Goal: Navigation & Orientation: Find specific page/section

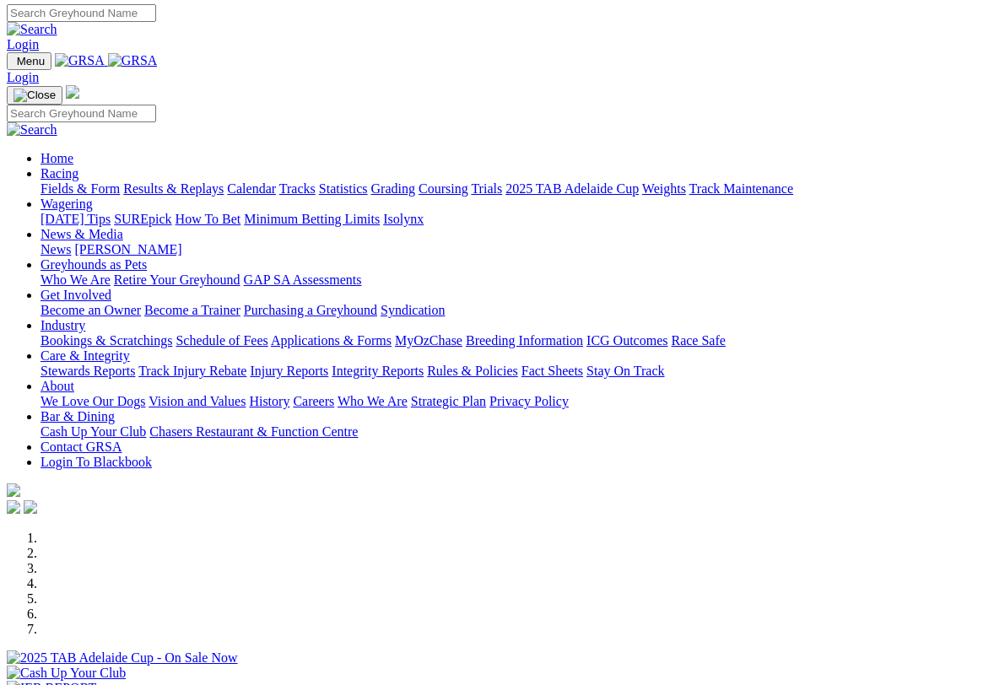
click at [78, 166] on link "Racing" at bounding box center [59, 173] width 38 height 14
click at [276, 181] on link "Calendar" at bounding box center [251, 188] width 49 height 14
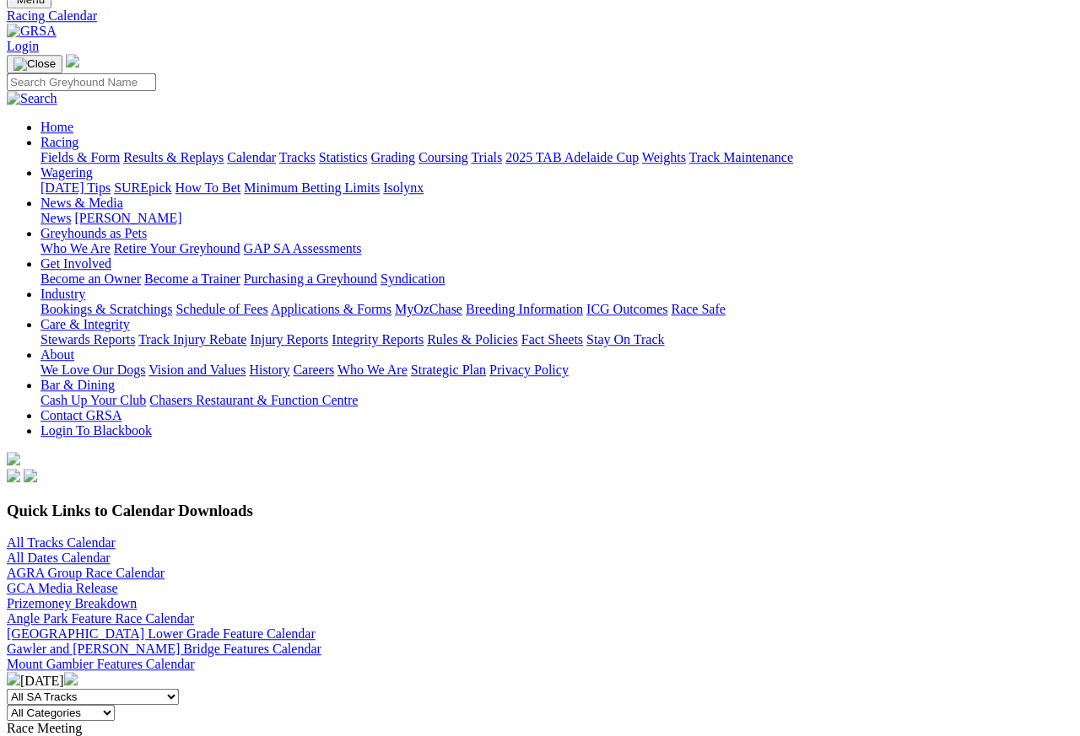
scroll to position [66, 0]
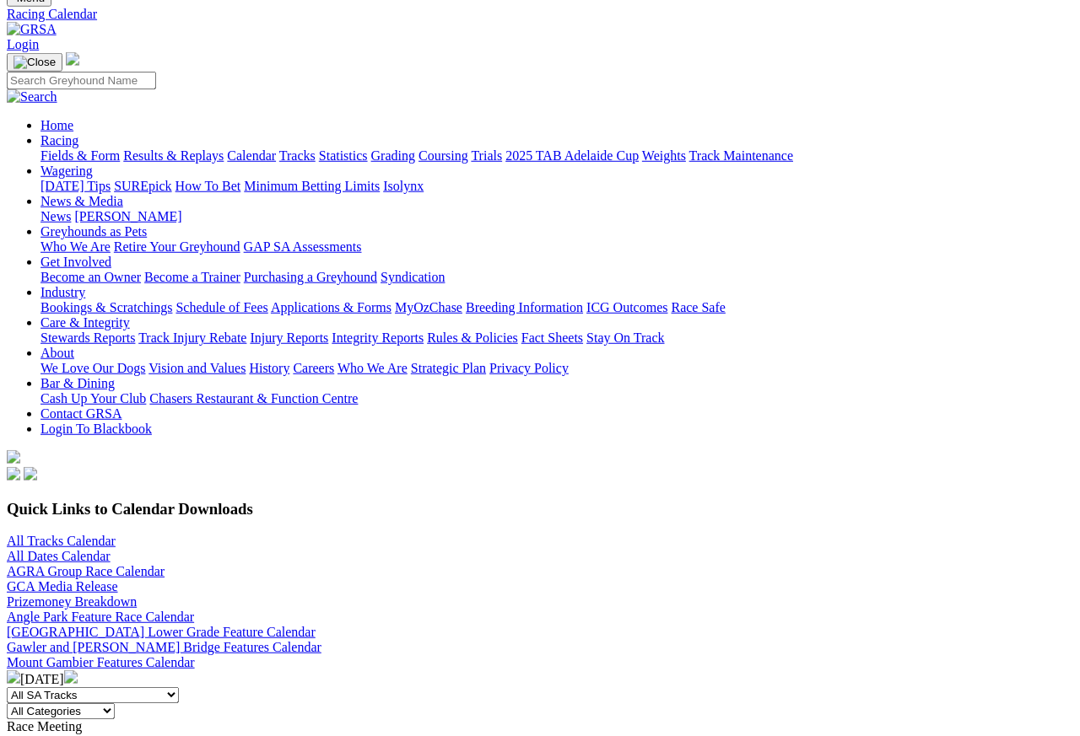
click at [194, 610] on link "Angle Park Feature Race Calendar" at bounding box center [100, 617] width 187 height 14
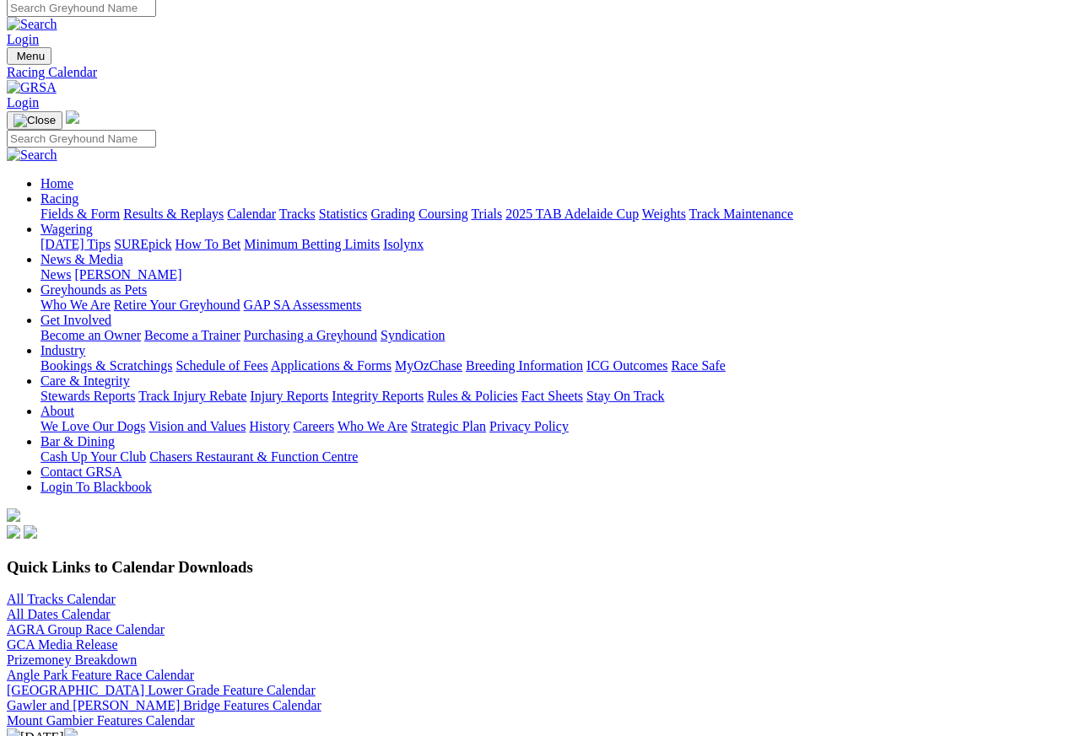
scroll to position [8, 0]
click at [321, 655] on link "Gawler and [PERSON_NAME] Bridge Features Calendar" at bounding box center [164, 705] width 315 height 14
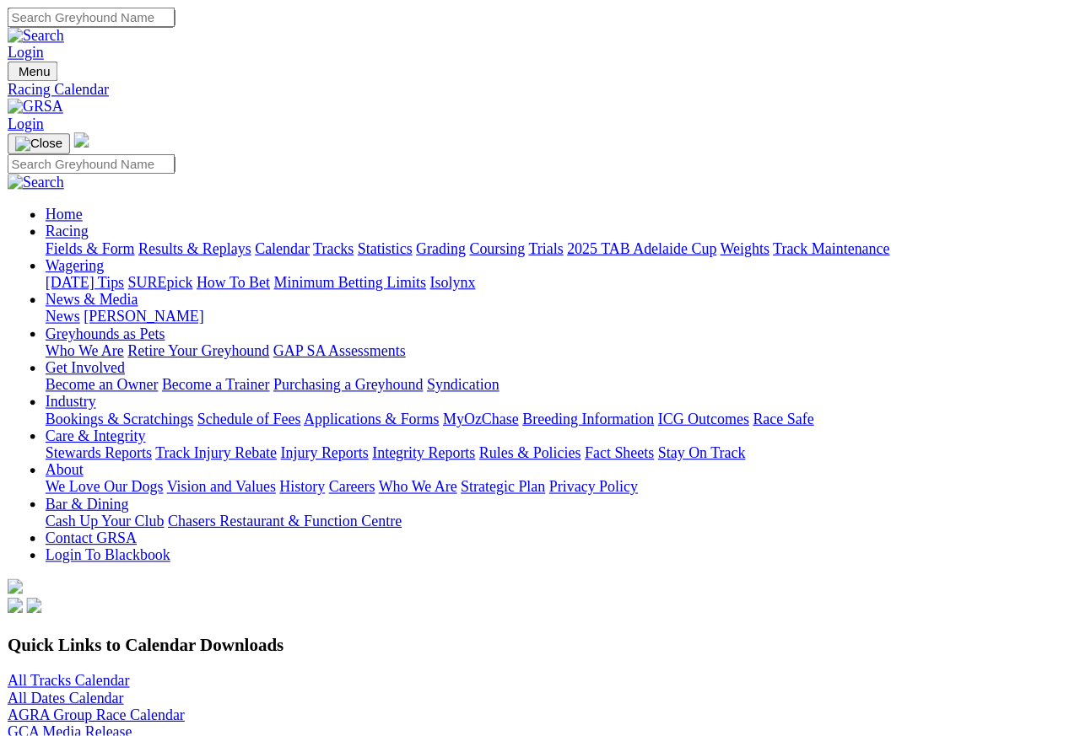
scroll to position [8, 0]
